Goal: Share content: Share content

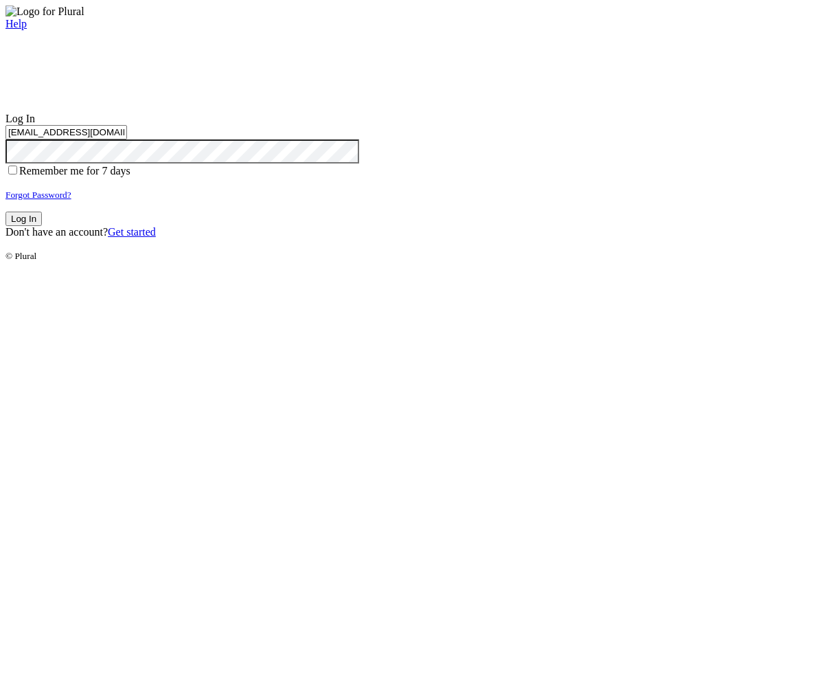
type input "test-1756956049-3@civiceagle.com"
click at [42, 226] on button "Log In" at bounding box center [23, 219] width 36 height 14
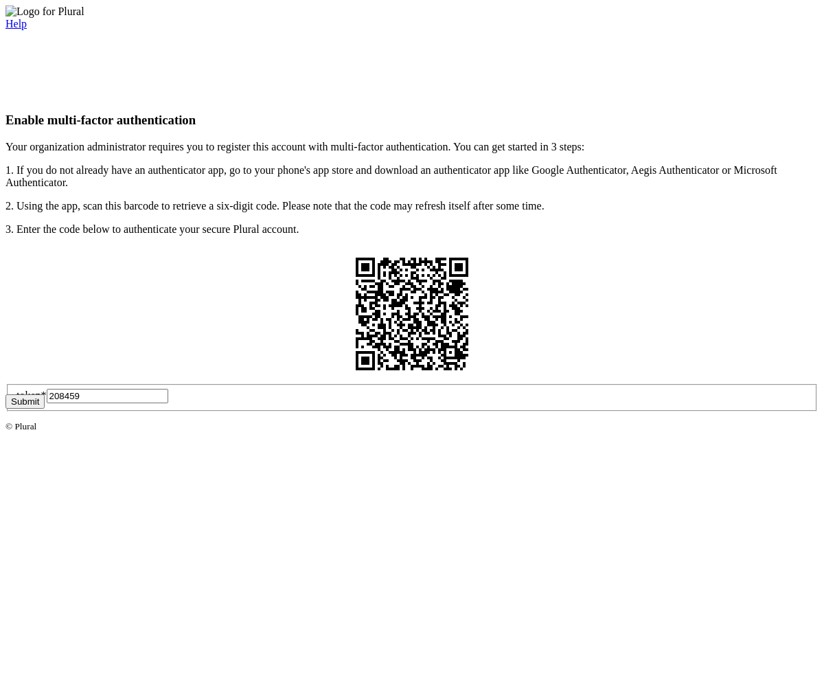
type input "208459"
click at [45, 409] on button "Submit" at bounding box center [24, 401] width 39 height 14
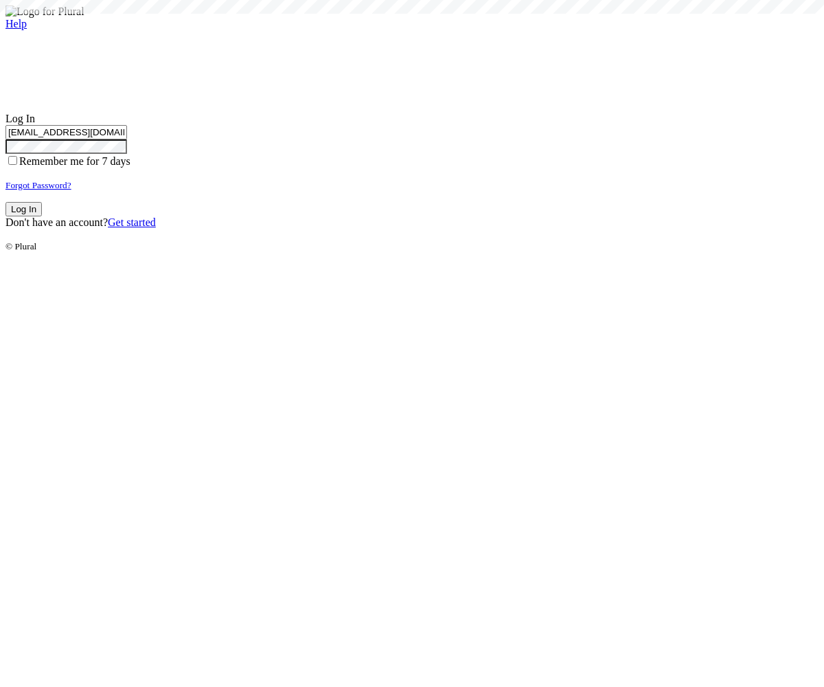
type input "test-1756956049-3@civiceagle.com"
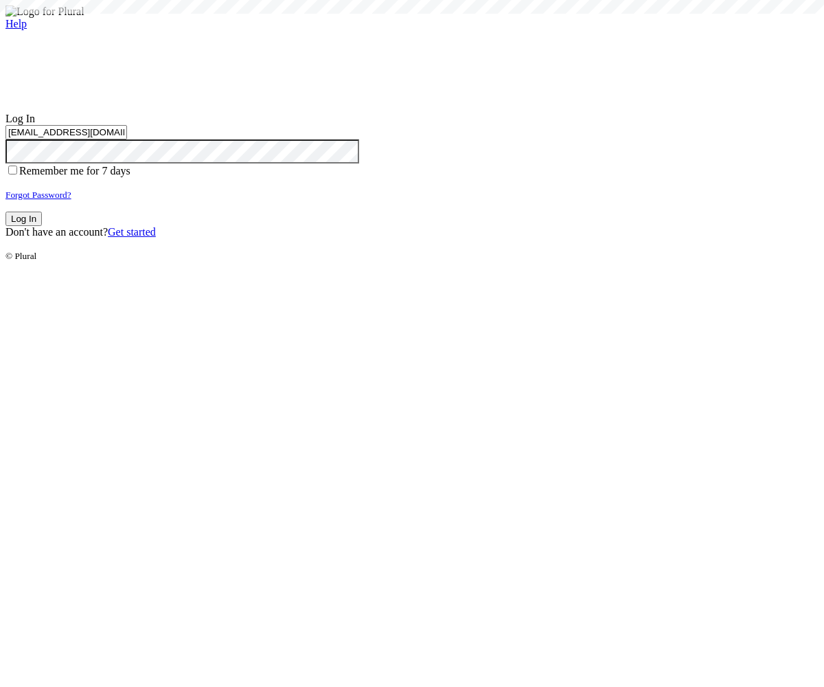
click at [42, 226] on button "Log In" at bounding box center [23, 219] width 36 height 14
click at [71, 200] on small "Forgot Password?" at bounding box center [38, 195] width 66 height 10
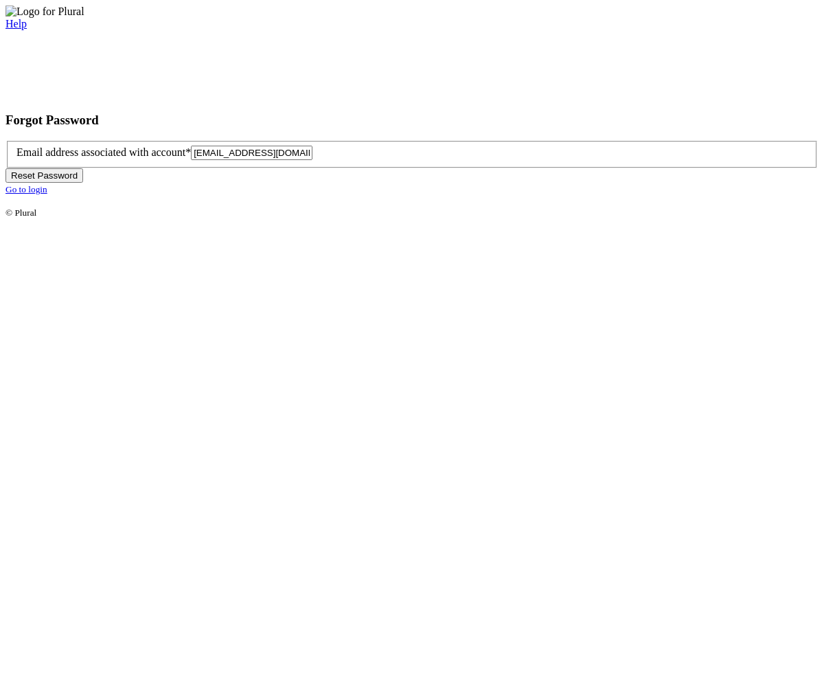
type input "[EMAIL_ADDRESS][DOMAIN_NAME]"
click at [83, 183] on button "Reset Password" at bounding box center [44, 175] width 78 height 14
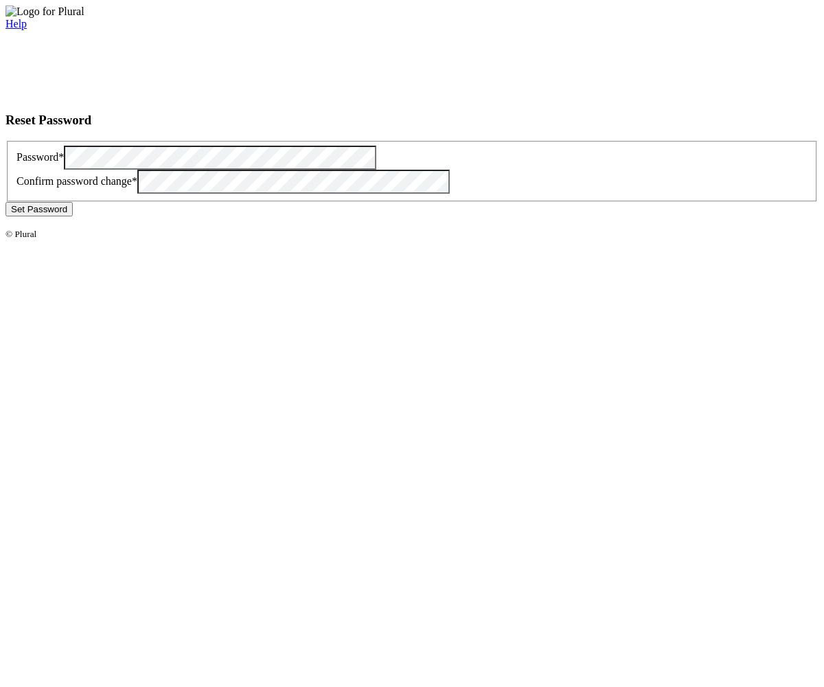
click at [73, 216] on button "Set Password" at bounding box center [38, 209] width 67 height 14
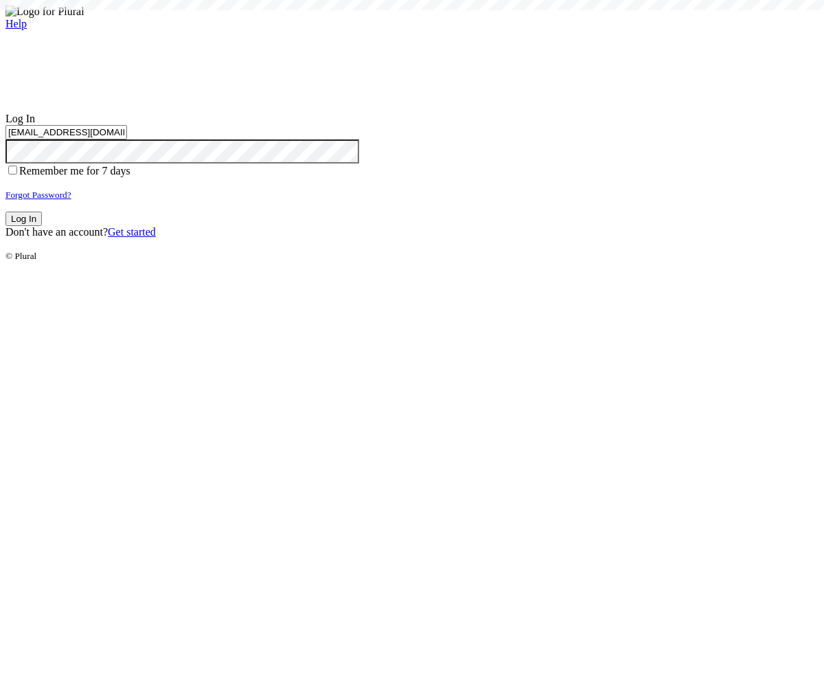
type input "[EMAIL_ADDRESS][DOMAIN_NAME]"
click at [42, 226] on button "Log In" at bounding box center [23, 219] width 36 height 14
type input "[EMAIL_ADDRESS][DOMAIN_NAME]"
click at [42, 226] on button "Log In" at bounding box center [23, 219] width 36 height 14
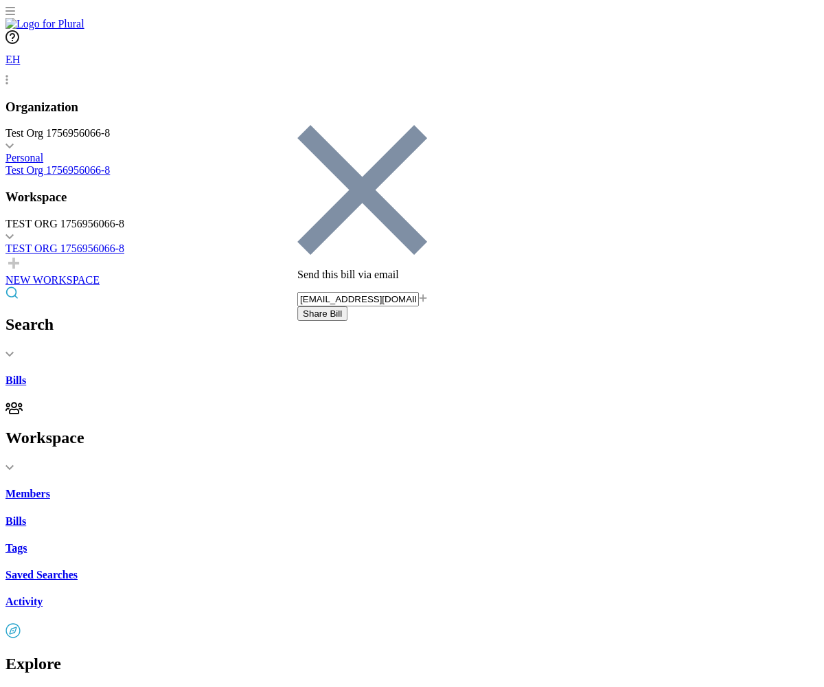
type input "[EMAIL_ADDRESS][DOMAIN_NAME]"
click at [348, 306] on button "Share Bill" at bounding box center [322, 313] width 50 height 14
